Goal: Navigation & Orientation: Find specific page/section

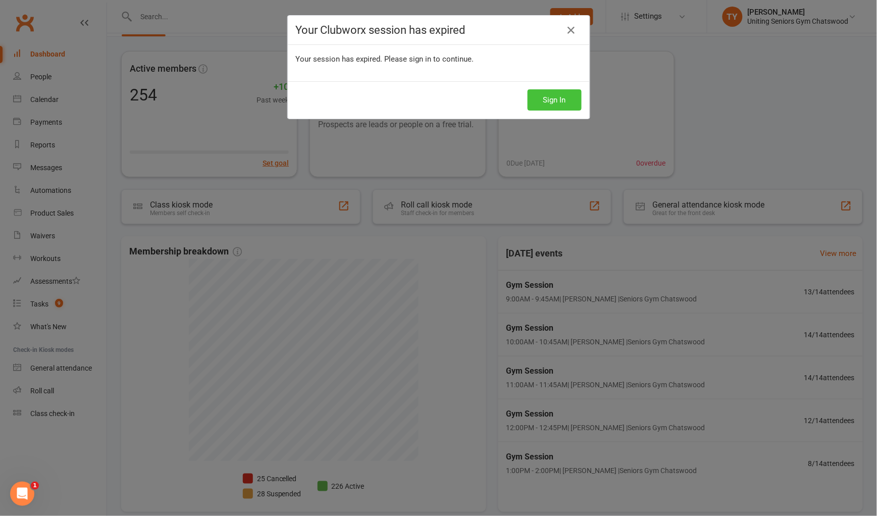
click at [538, 102] on button "Sign In" at bounding box center [555, 99] width 54 height 21
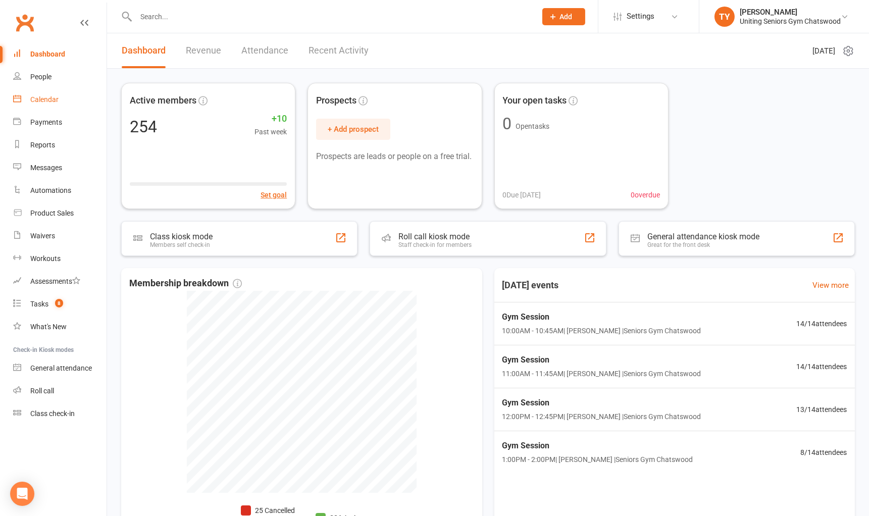
click at [48, 94] on link "Calendar" at bounding box center [59, 99] width 93 height 23
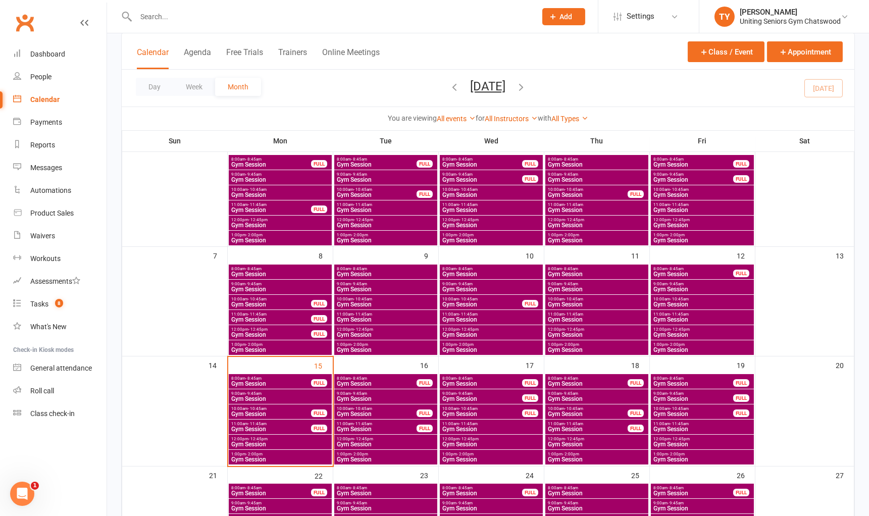
scroll to position [224, 0]
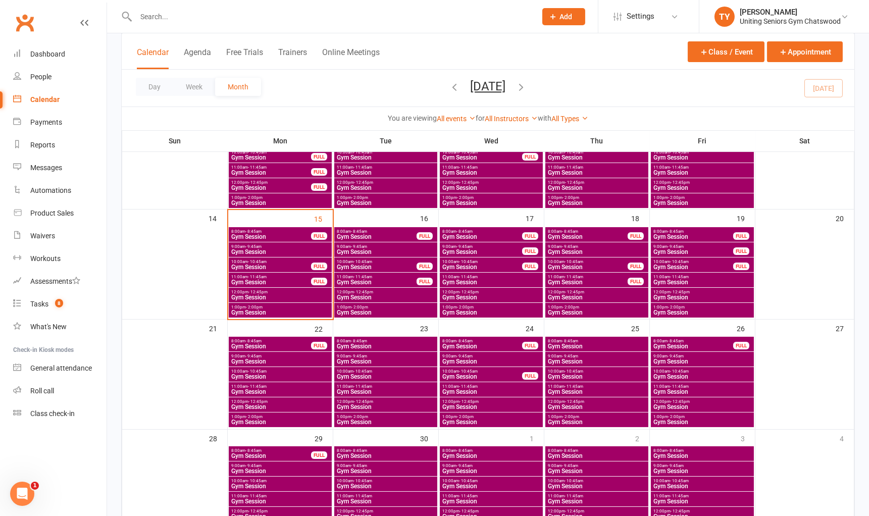
click at [299, 261] on span "10:00am - 10:45am" at bounding box center [271, 262] width 81 height 5
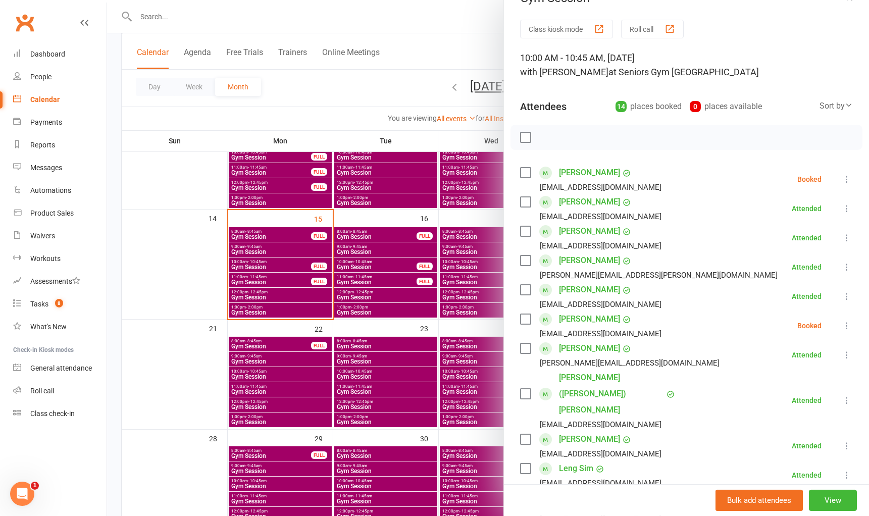
scroll to position [0, 0]
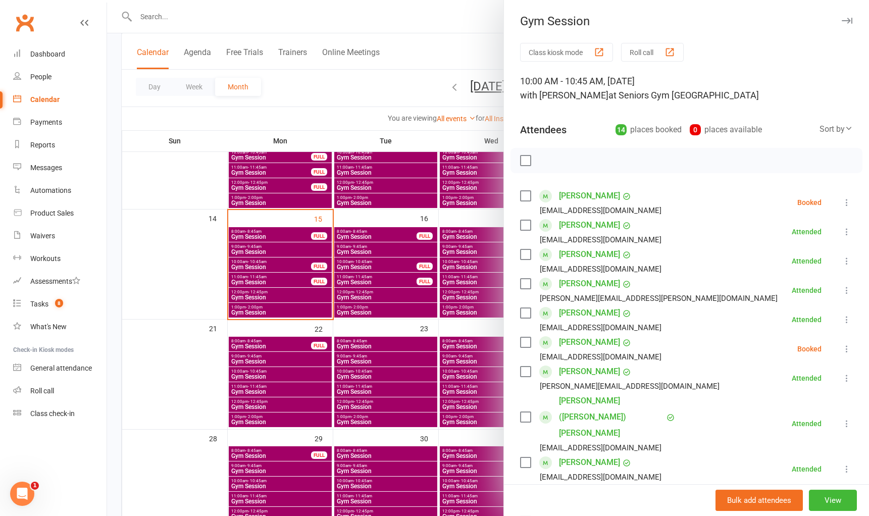
click at [269, 244] on div at bounding box center [488, 258] width 762 height 516
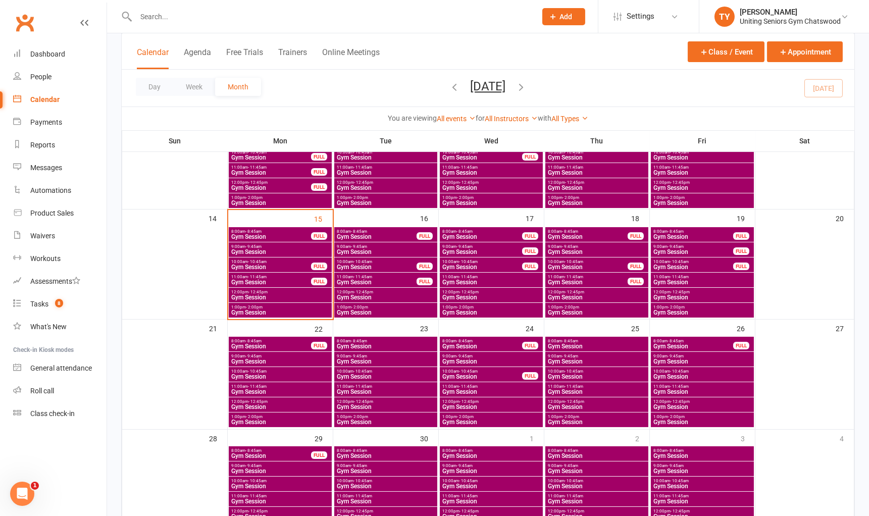
click at [283, 281] on span "Gym Session" at bounding box center [271, 282] width 81 height 6
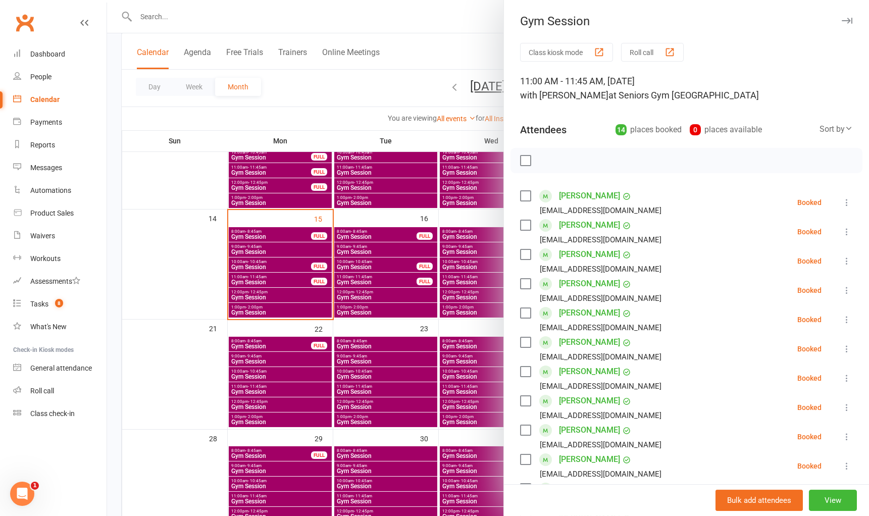
click at [270, 263] on div at bounding box center [488, 258] width 762 height 516
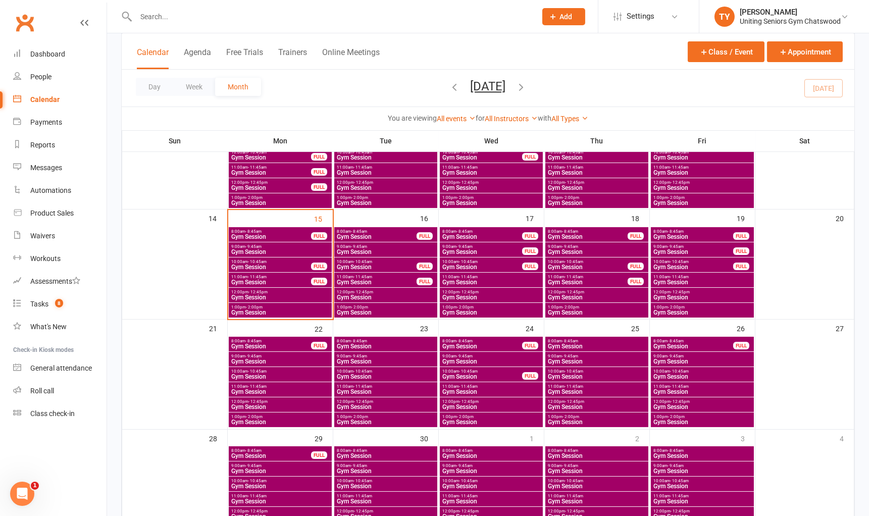
click at [290, 290] on span "12:00pm - 12:45pm" at bounding box center [280, 292] width 99 height 5
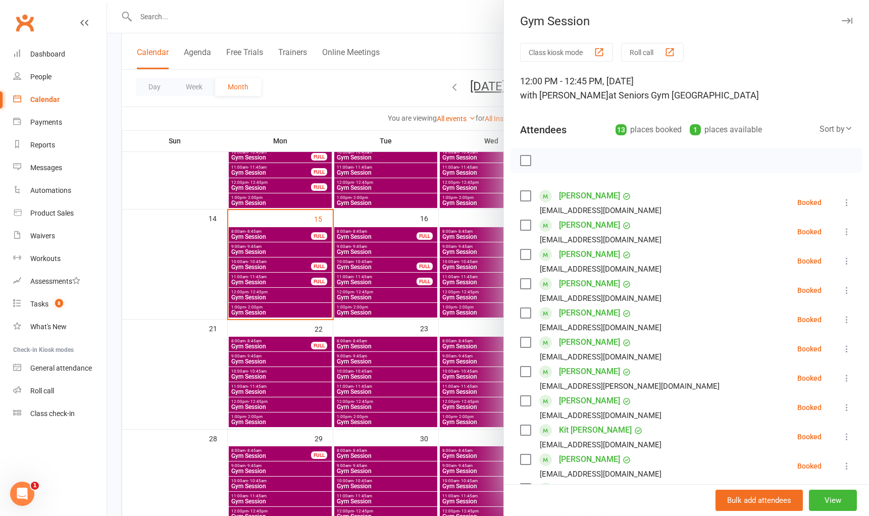
click at [325, 279] on div at bounding box center [488, 258] width 762 height 516
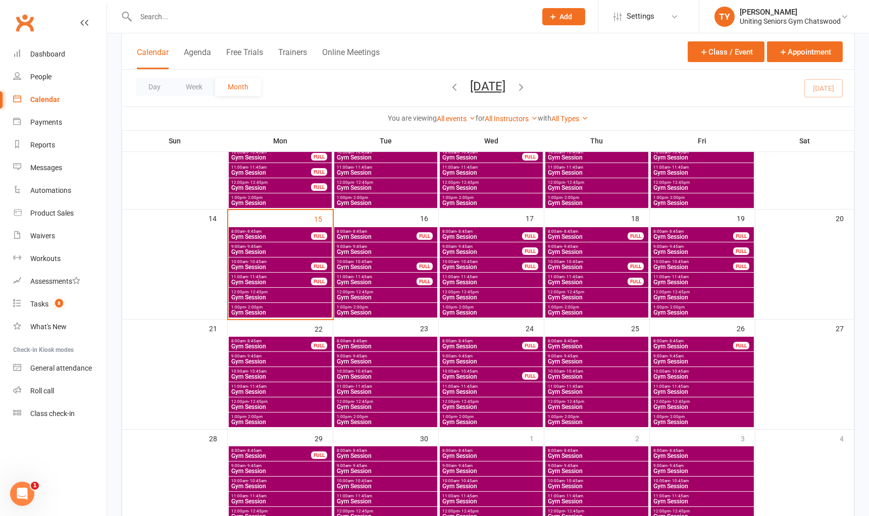
click at [307, 313] on span "Gym Session" at bounding box center [280, 313] width 99 height 6
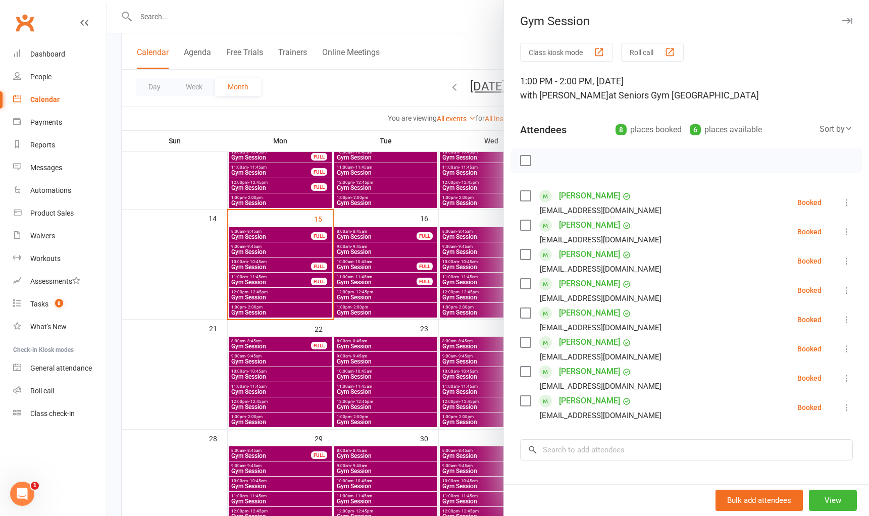
click at [340, 253] on div at bounding box center [488, 258] width 762 height 516
